Goal: Information Seeking & Learning: Learn about a topic

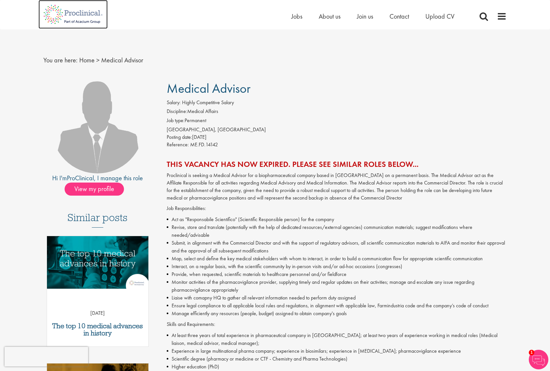
click at [79, 14] on img at bounding box center [72, 14] width 69 height 29
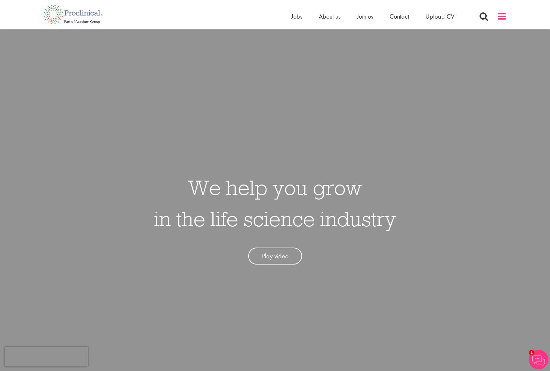
click at [503, 18] on span at bounding box center [502, 16] width 10 height 10
click at [296, 16] on span "Jobs" at bounding box center [296, 16] width 11 height 8
